Goal: Information Seeking & Learning: Learn about a topic

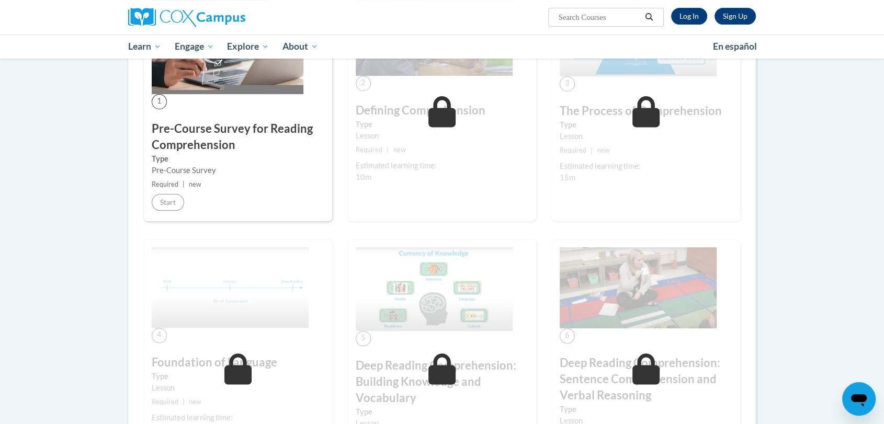
scroll to position [255, 0]
click at [684, 19] on link "Log In" at bounding box center [689, 16] width 36 height 17
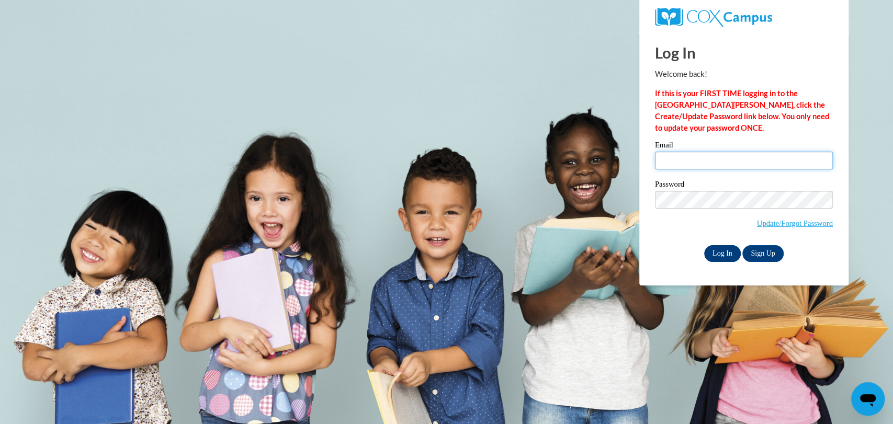
type input "[EMAIL_ADDRESS][DOMAIN_NAME]"
click at [719, 250] on input "Log In" at bounding box center [722, 253] width 37 height 17
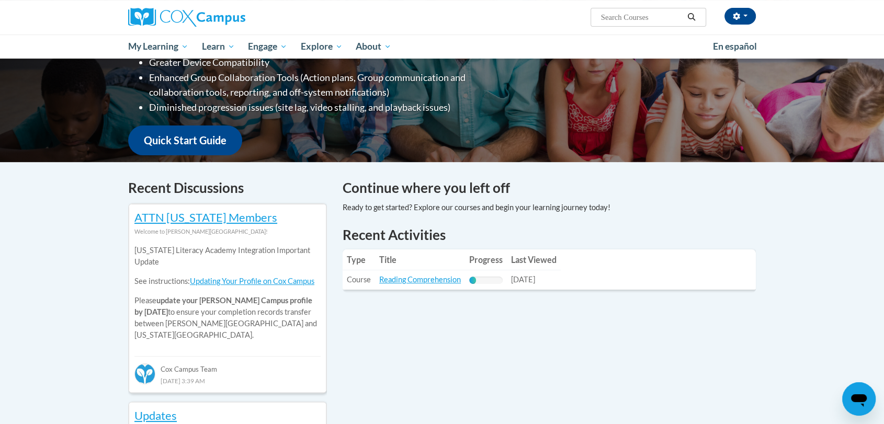
scroll to position [265, 0]
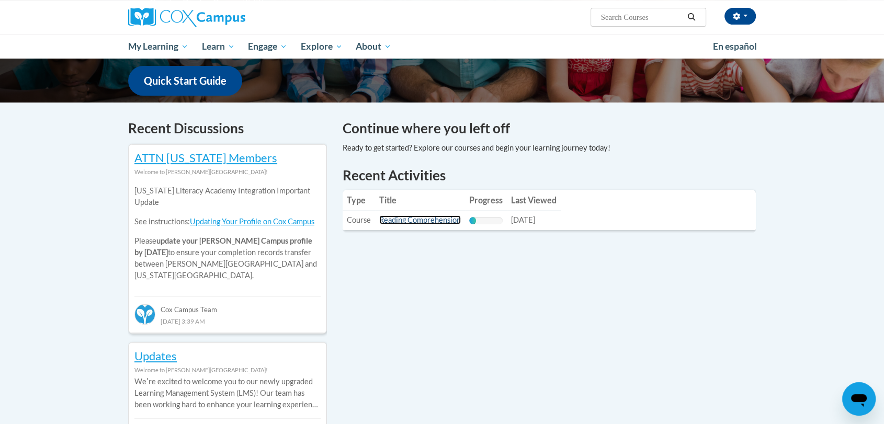
click at [443, 215] on link "Reading Comprehension" at bounding box center [420, 219] width 82 height 9
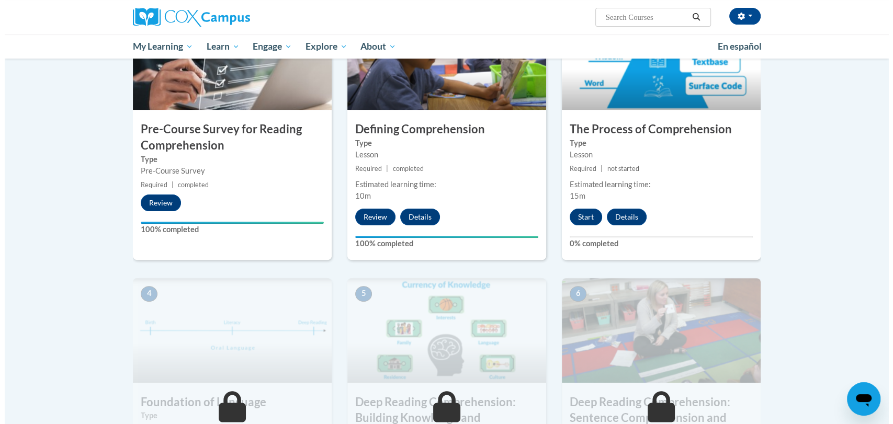
scroll to position [267, 0]
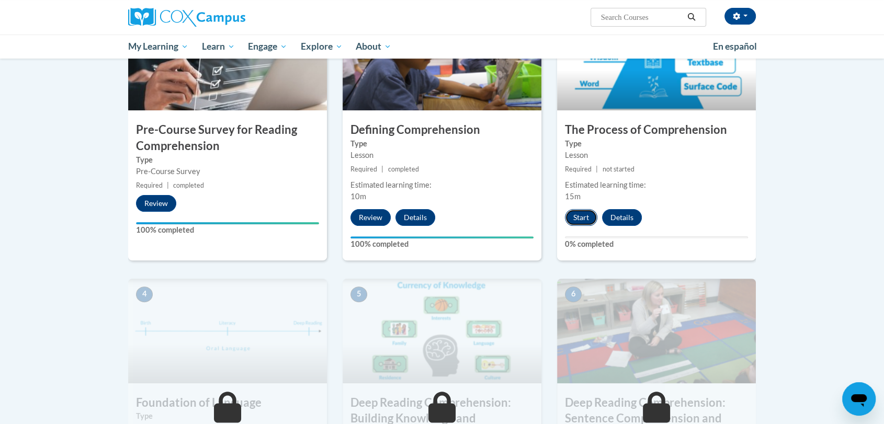
click at [588, 222] on button "Start" at bounding box center [581, 217] width 32 height 17
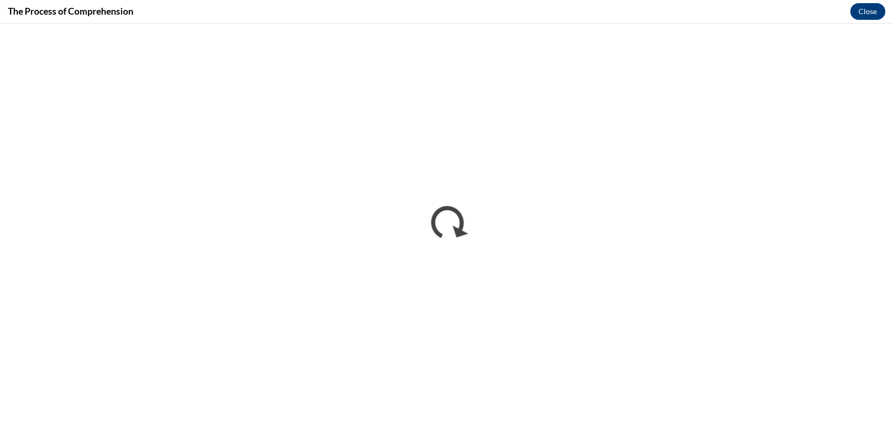
scroll to position [0, 0]
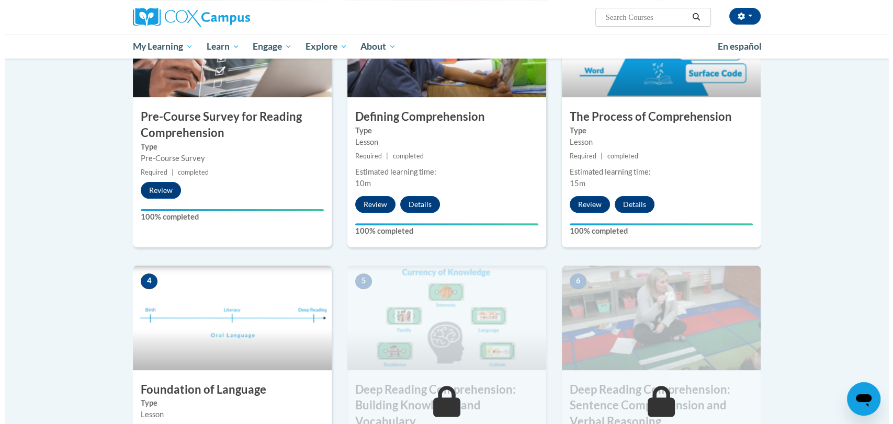
scroll to position [480, 0]
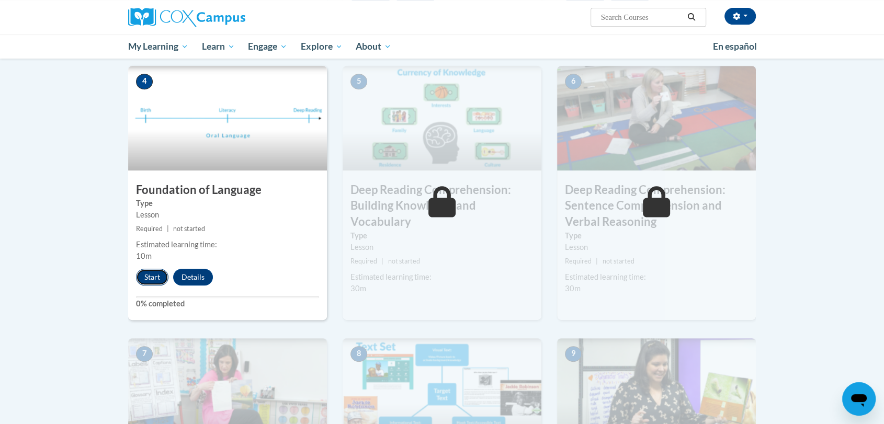
click at [150, 279] on button "Start" at bounding box center [152, 277] width 32 height 17
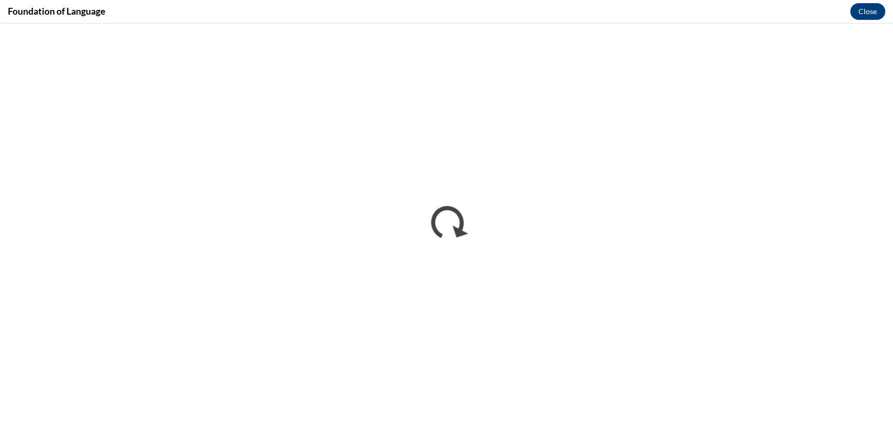
scroll to position [0, 0]
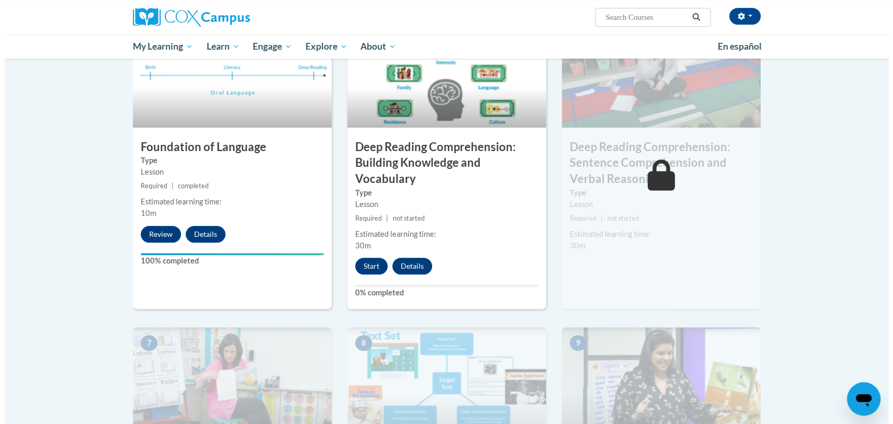
scroll to position [659, 0]
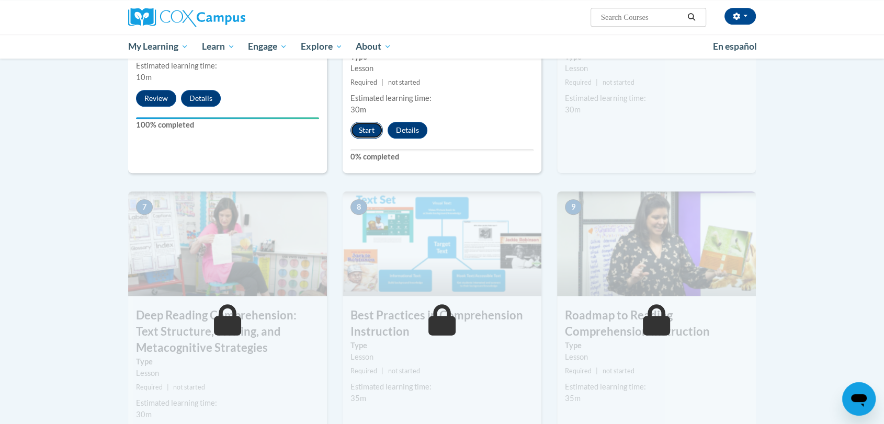
click at [366, 130] on button "Start" at bounding box center [366, 130] width 32 height 17
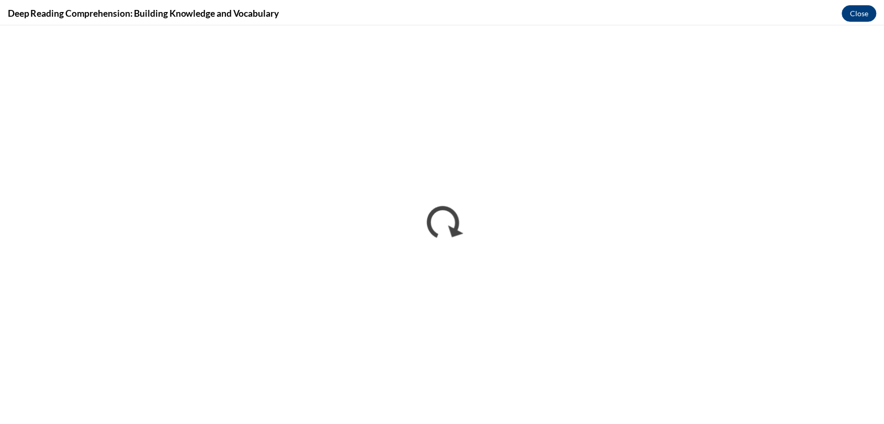
scroll to position [0, 0]
click at [869, 10] on button "Close" at bounding box center [867, 11] width 35 height 17
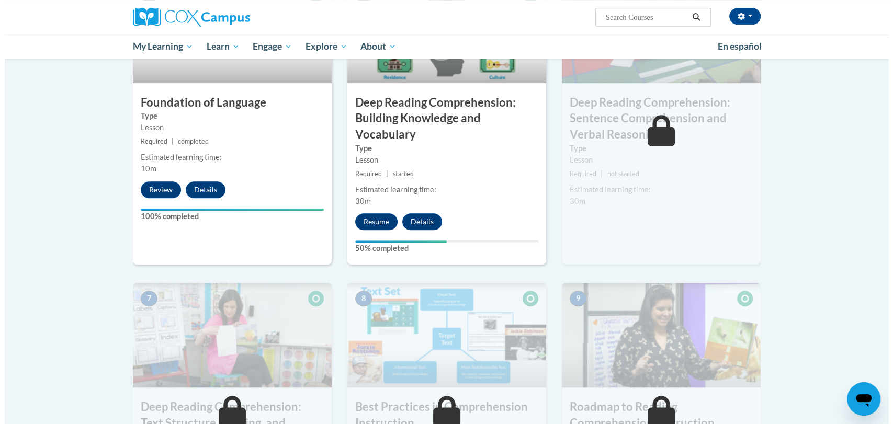
scroll to position [573, 0]
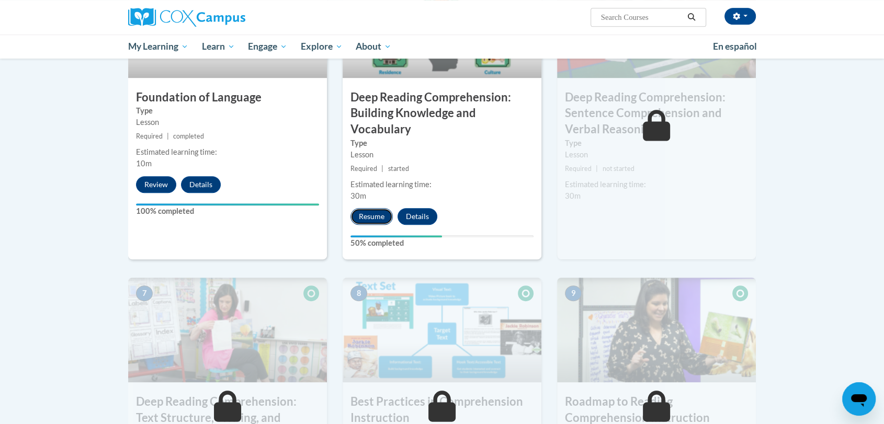
click at [365, 210] on button "Resume" at bounding box center [371, 216] width 42 height 17
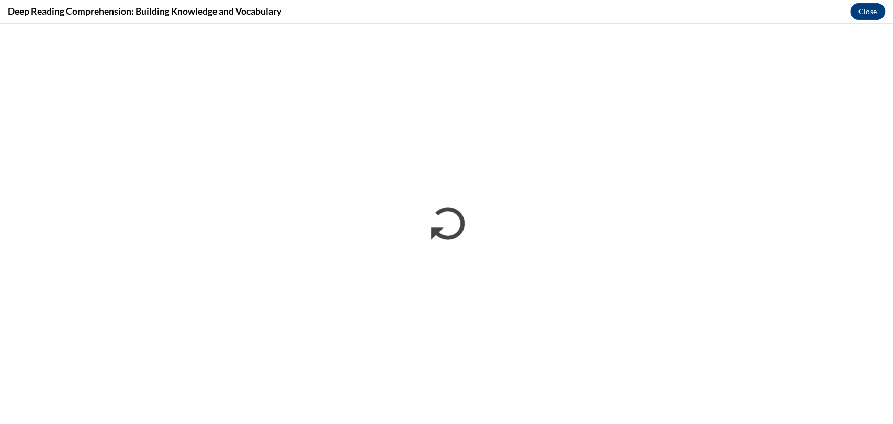
scroll to position [0, 0]
